Goal: Find specific page/section: Find specific page/section

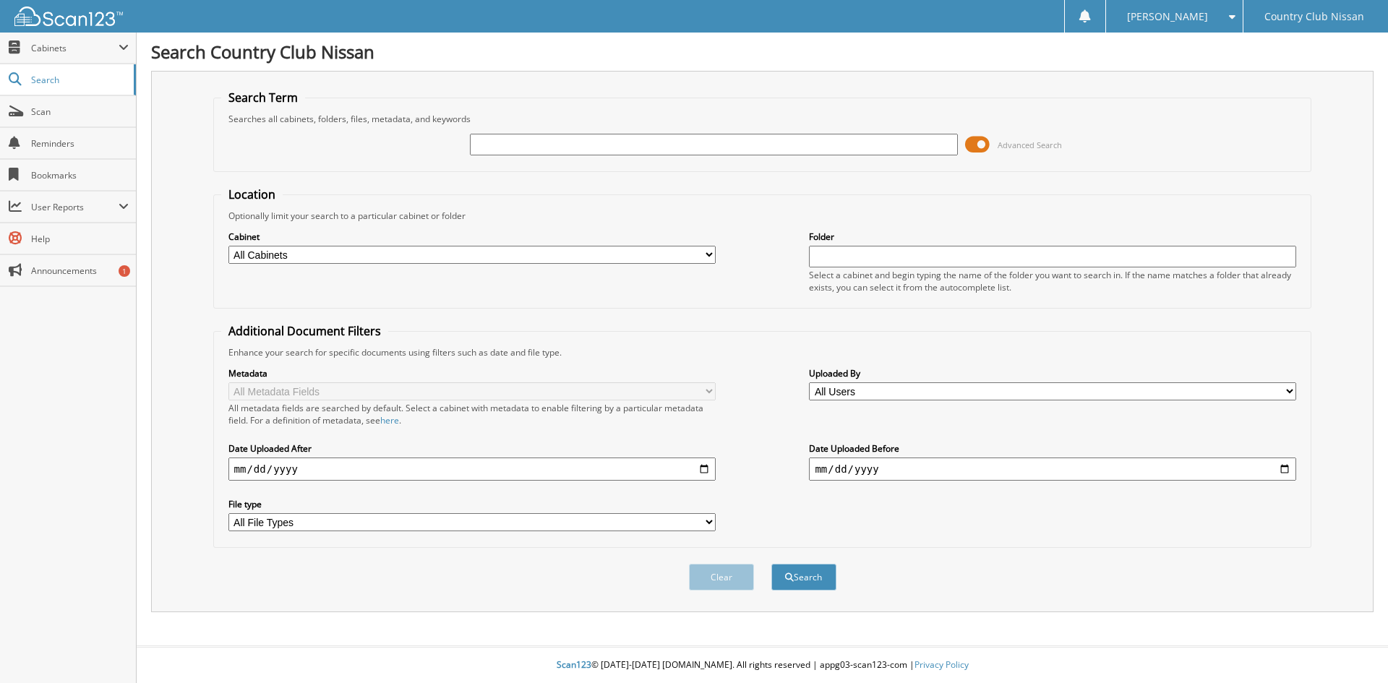
click at [604, 142] on input "text" at bounding box center [713, 145] width 487 height 22
type input "[PERSON_NAME]"
click at [798, 581] on button "Search" at bounding box center [803, 577] width 65 height 27
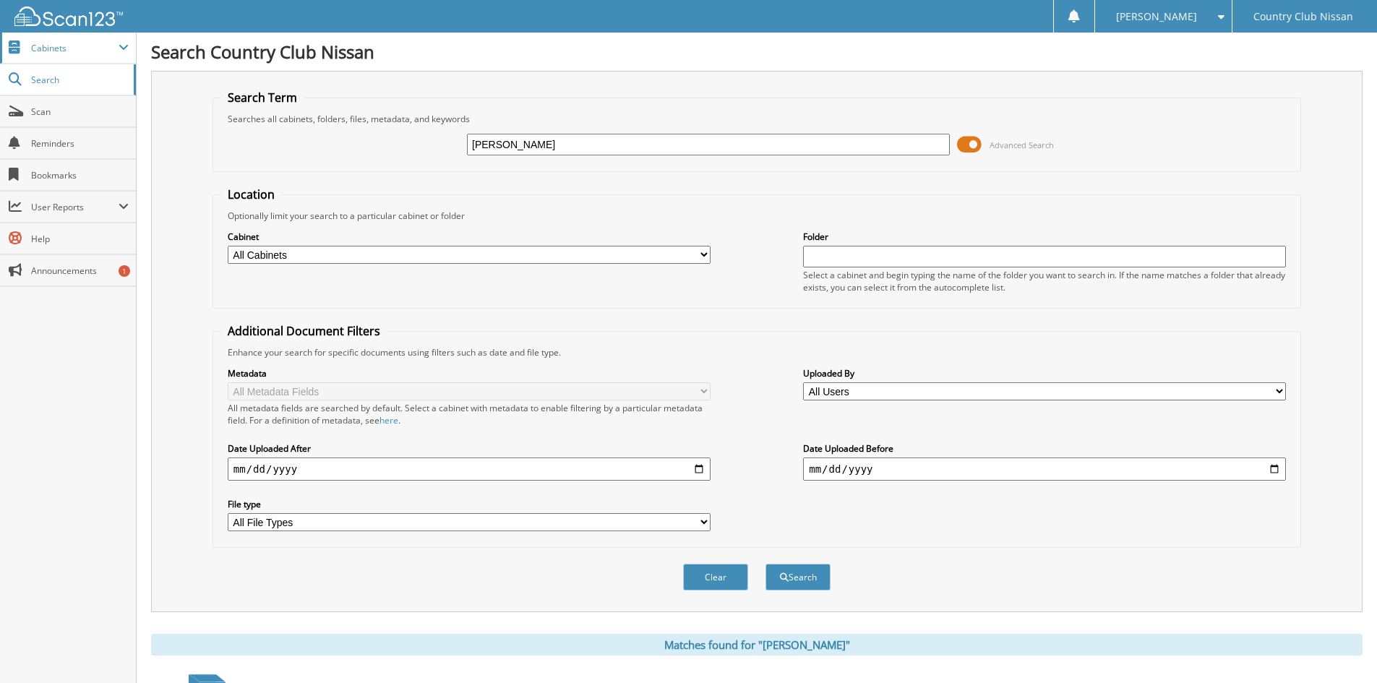
click at [55, 47] on span "Cabinets" at bounding box center [74, 48] width 87 height 12
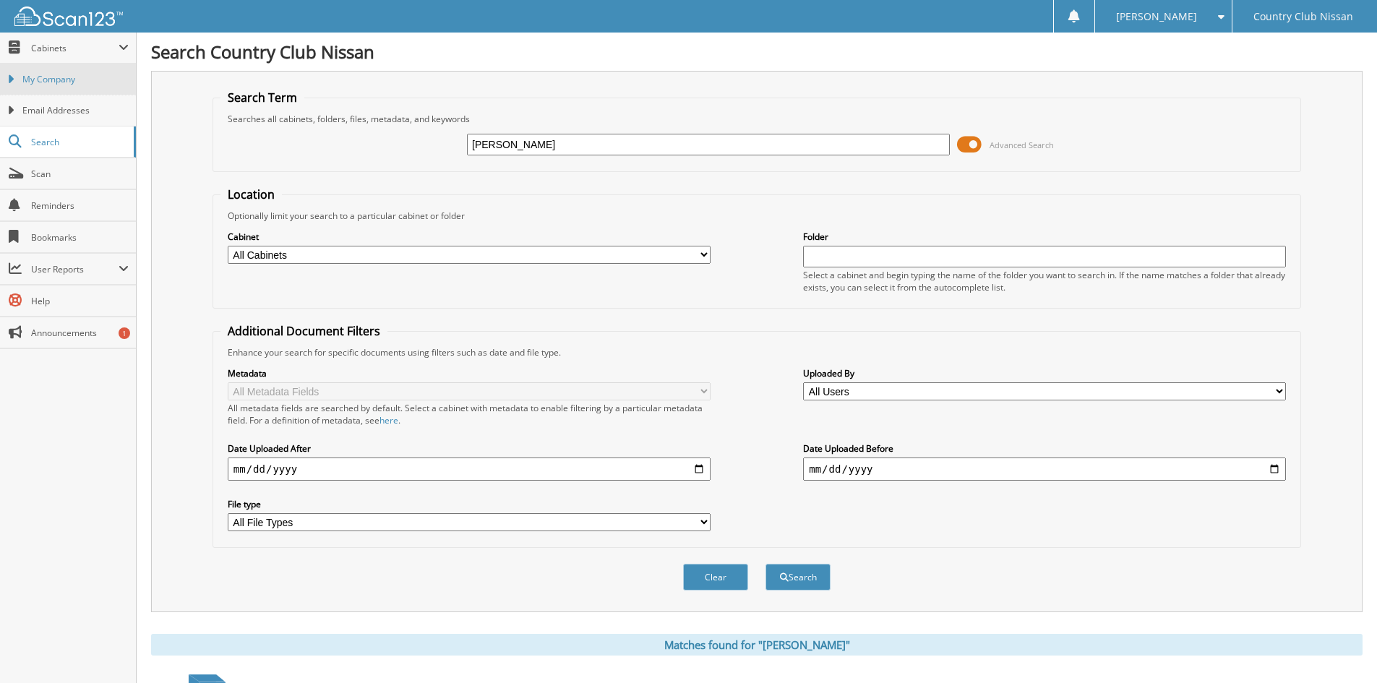
click at [46, 82] on span "My Company" at bounding box center [75, 79] width 106 height 13
